Goal: Transaction & Acquisition: Purchase product/service

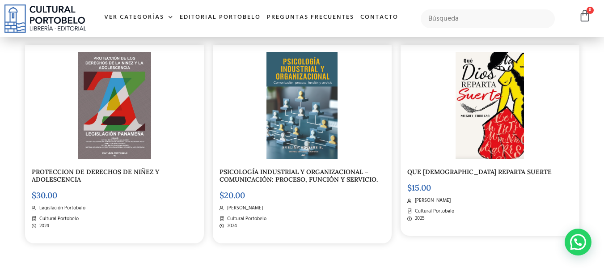
scroll to position [676, 0]
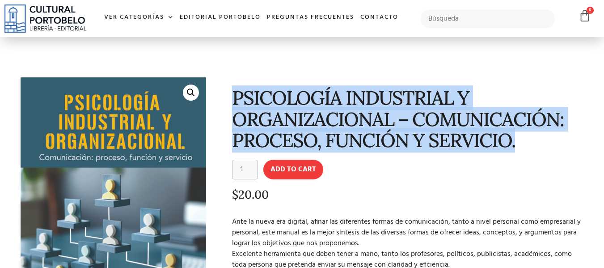
drag, startPoint x: 235, startPoint y: 99, endPoint x: 530, endPoint y: 140, distance: 297.9
click at [530, 140] on h1 "PSICOLOGÍA INDUSTRIAL Y ORGANIZACIONAL – COMUNICACIÓN: PROCESO, FUNCIÓN Y SERVI…" at bounding box center [406, 118] width 349 height 63
copy h1 "PSICOLOGÍA INDUSTRIAL Y ORGANIZACIONAL – COMUNICACIÓN: PROCESO, FUNCIÓN Y SERVI…"
